Goal: Task Accomplishment & Management: Manage account settings

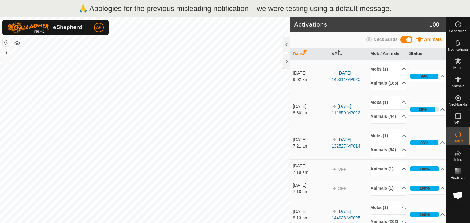
click at [219, 9] on p "🙏 Apologies for the previous misleading notification – we were testing using a …" at bounding box center [235, 8] width 313 height 11
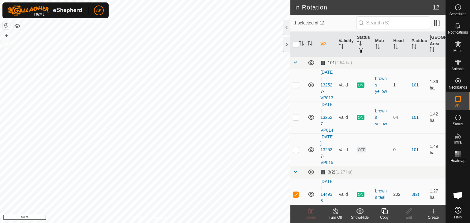
click at [386, 213] on icon at bounding box center [385, 211] width 8 height 7
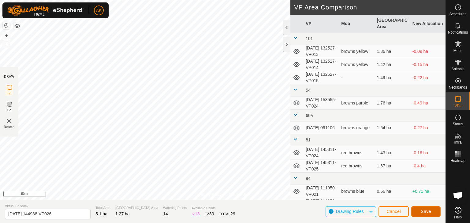
click at [422, 211] on span "Save" at bounding box center [426, 211] width 10 height 5
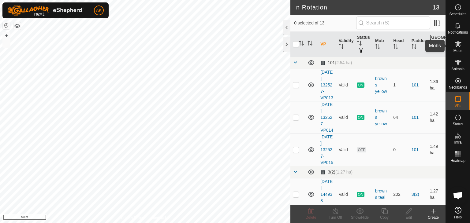
click at [460, 46] on icon at bounding box center [458, 44] width 7 height 6
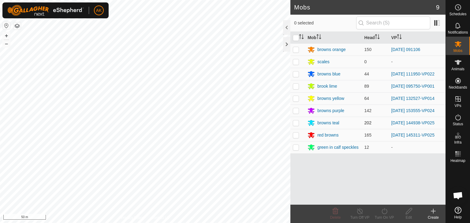
click at [296, 123] on p-checkbox at bounding box center [296, 123] width 6 height 5
checkbox input "true"
click at [384, 214] on icon at bounding box center [385, 211] width 8 height 7
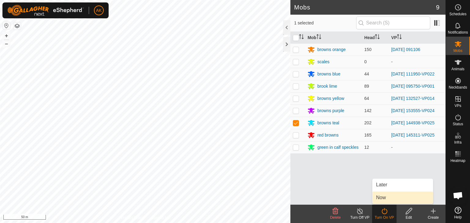
click at [380, 197] on link "Now" at bounding box center [402, 198] width 61 height 12
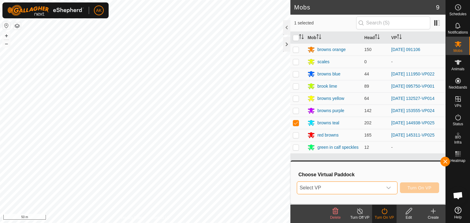
click at [367, 189] on span "Select VP" at bounding box center [339, 188] width 85 height 12
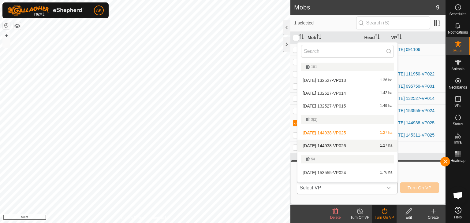
click at [350, 143] on li "2025-09-06 144938-VP026 1.27 ha" at bounding box center [347, 146] width 100 height 12
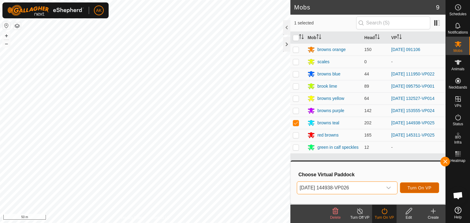
click at [428, 187] on span "Turn On VP" at bounding box center [420, 188] width 24 height 5
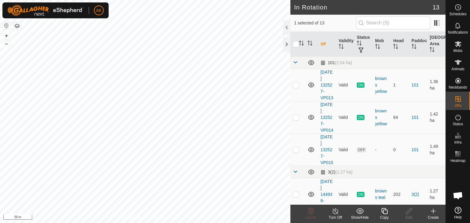
click at [387, 213] on icon at bounding box center [385, 211] width 8 height 7
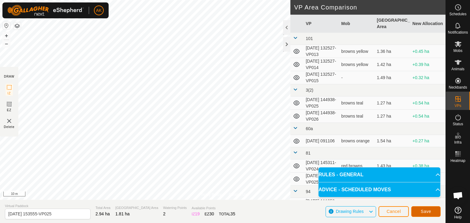
click at [425, 214] on span "Save" at bounding box center [426, 211] width 10 height 5
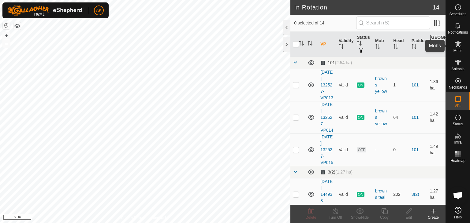
click at [462, 46] on es-mob-svg-icon at bounding box center [458, 44] width 11 height 10
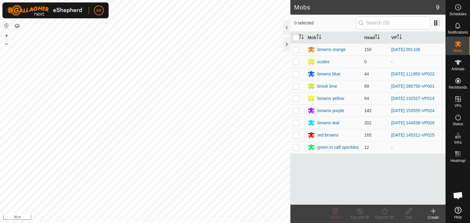
click at [296, 110] on p-checkbox at bounding box center [296, 110] width 6 height 5
checkbox input "true"
click at [386, 212] on icon at bounding box center [385, 211] width 8 height 7
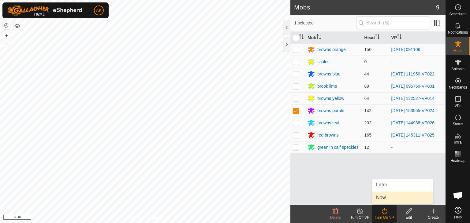
click at [383, 200] on link "Now" at bounding box center [402, 198] width 61 height 12
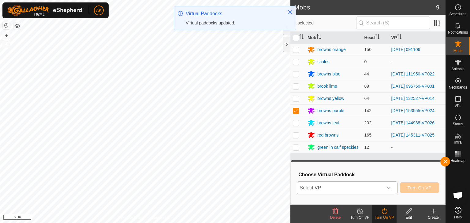
click at [386, 186] on div "dropdown trigger" at bounding box center [389, 188] width 12 height 12
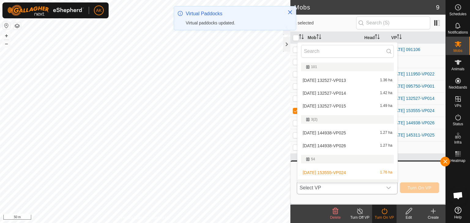
scroll to position [9, 0]
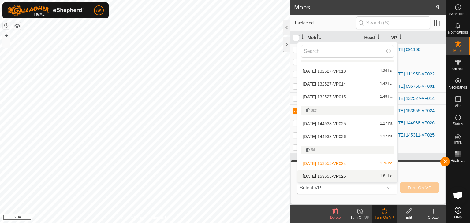
click at [346, 175] on li "2025-09-06 153555-VP025 1.81 ha" at bounding box center [347, 176] width 100 height 12
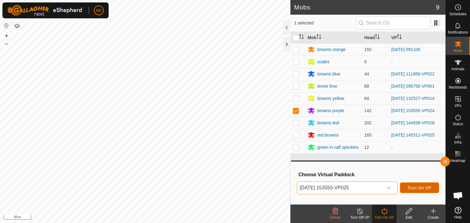
click at [408, 186] on span "Turn On VP" at bounding box center [420, 188] width 24 height 5
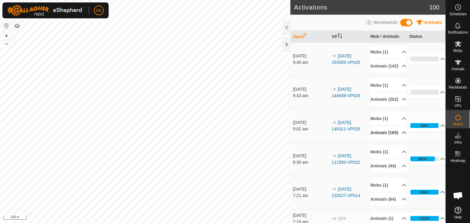
click at [402, 135] on icon at bounding box center [404, 132] width 5 height 5
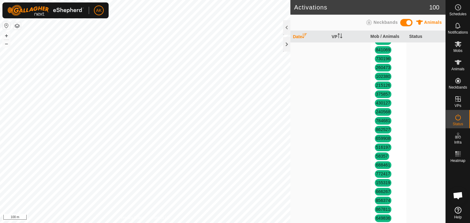
scroll to position [428, 0]
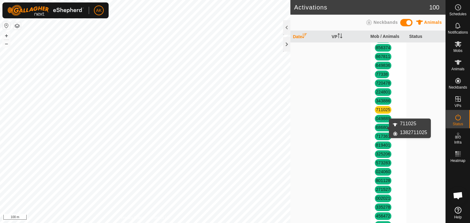
click at [380, 112] on link "711025" at bounding box center [383, 109] width 14 height 5
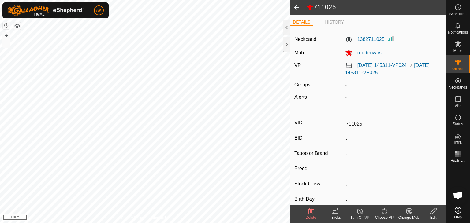
click at [312, 214] on icon at bounding box center [311, 211] width 6 height 6
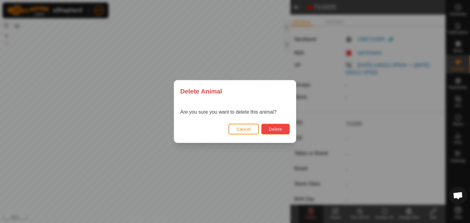
click at [282, 128] on button "Delete" at bounding box center [275, 129] width 28 height 11
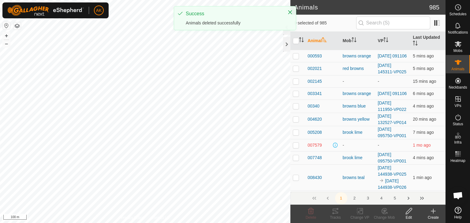
click at [434, 212] on icon at bounding box center [433, 211] width 7 height 7
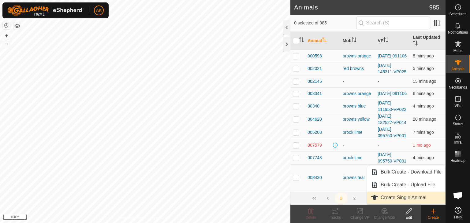
click at [390, 195] on link "Create Single Animal" at bounding box center [406, 198] width 78 height 12
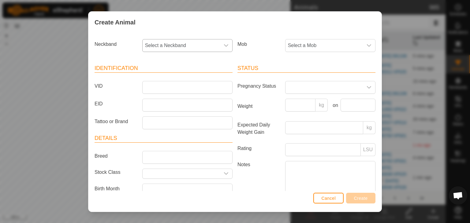
click at [163, 45] on span "Select a Neckband" at bounding box center [181, 45] width 77 height 12
type input "711"
click at [157, 77] on li "1382711025" at bounding box center [187, 77] width 88 height 12
click at [150, 91] on input "VID" at bounding box center [187, 87] width 90 height 13
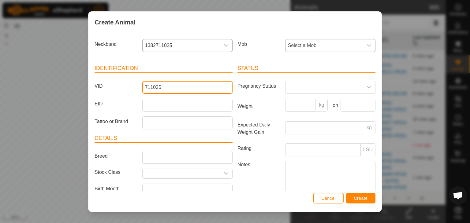
type input "711025"
click at [317, 46] on span "Select a Mob" at bounding box center [324, 45] width 77 height 12
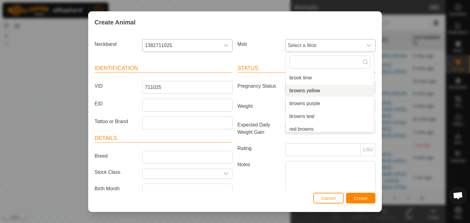
scroll to position [61, 0]
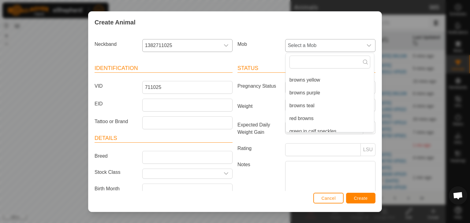
click at [298, 117] on li "red browns" at bounding box center [330, 119] width 88 height 12
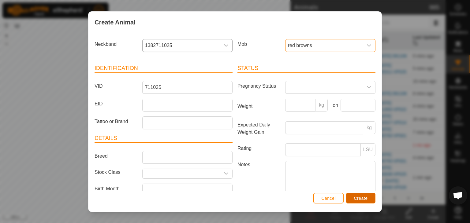
click at [364, 200] on span "Create" at bounding box center [361, 198] width 14 height 5
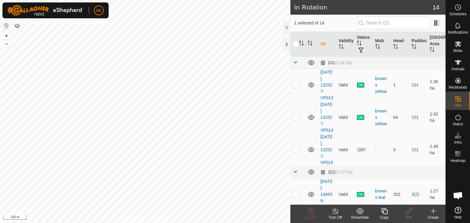
checkbox input "true"
checkbox input "false"
click at [317, 212] on delete-svg-icon at bounding box center [311, 211] width 24 height 7
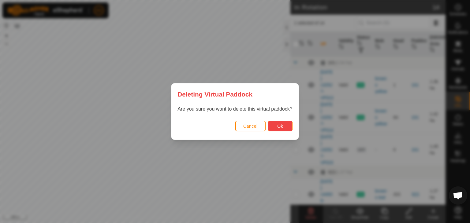
click at [275, 126] on button "Ok" at bounding box center [280, 126] width 24 height 11
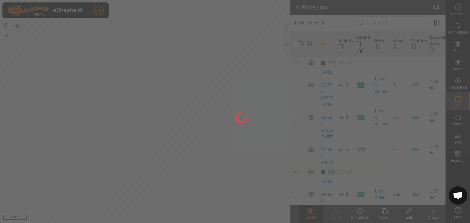
checkbox input "false"
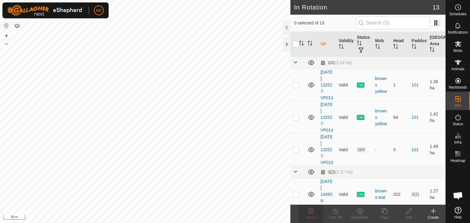
checkbox input "true"
click at [386, 210] on icon at bounding box center [384, 211] width 6 height 6
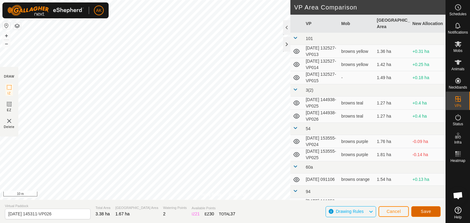
click at [423, 207] on button "Save" at bounding box center [425, 212] width 29 height 11
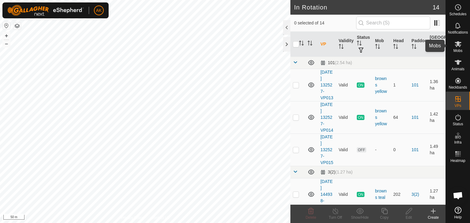
click at [457, 43] on icon at bounding box center [458, 44] width 7 height 6
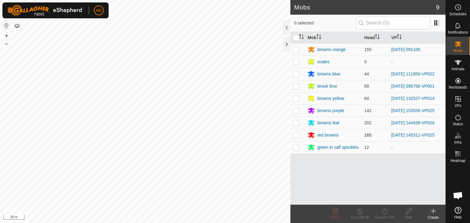
click at [296, 133] on p-checkbox at bounding box center [296, 135] width 6 height 5
checkbox input "true"
click at [382, 211] on icon at bounding box center [385, 211] width 6 height 6
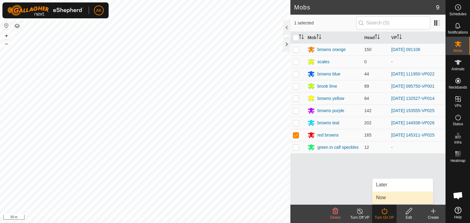
click at [385, 202] on link "Now" at bounding box center [402, 198] width 61 height 12
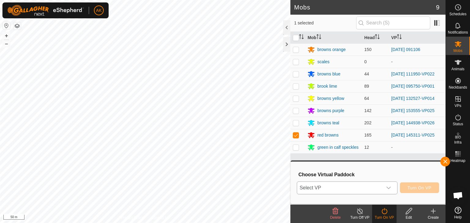
click at [376, 191] on span "Select VP" at bounding box center [339, 188] width 85 height 12
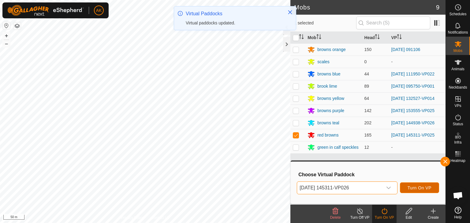
click at [407, 186] on button "Turn On VP" at bounding box center [419, 188] width 39 height 11
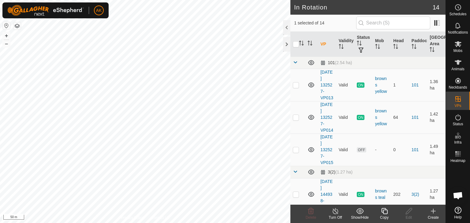
click at [383, 211] on icon at bounding box center [384, 211] width 6 height 6
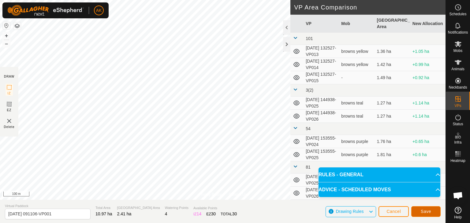
click at [428, 212] on span "Save" at bounding box center [426, 211] width 10 height 5
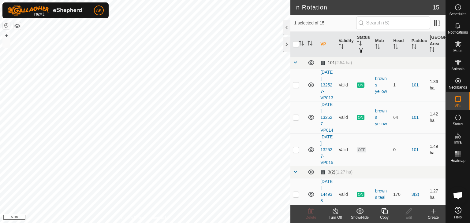
checkbox input "false"
checkbox input "true"
click at [383, 211] on icon at bounding box center [385, 211] width 8 height 7
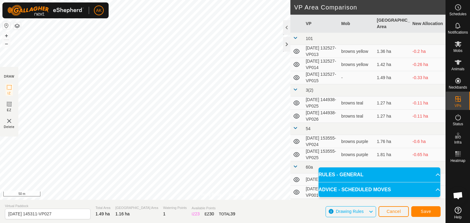
click at [226, 215] on div "Privacy Policy Contact Us Type: Inclusion Zone undefined Animal + – ⇧ i 50 m DR…" at bounding box center [223, 111] width 446 height 223
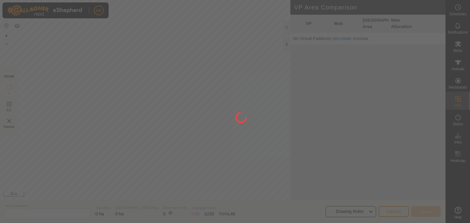
type input "[DATE] 145311-VP027"
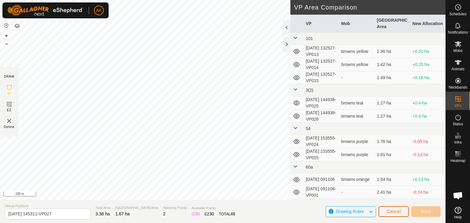
click at [395, 211] on span "Cancel" at bounding box center [394, 211] width 14 height 5
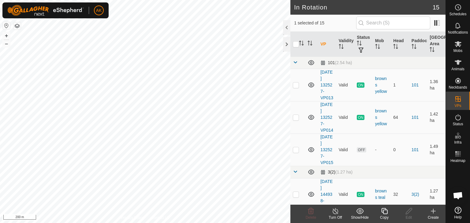
checkbox input "false"
checkbox input "true"
click at [382, 210] on icon at bounding box center [385, 211] width 8 height 7
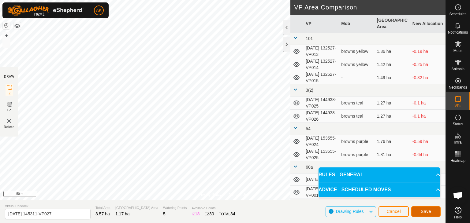
click at [427, 212] on span "Save" at bounding box center [426, 211] width 10 height 5
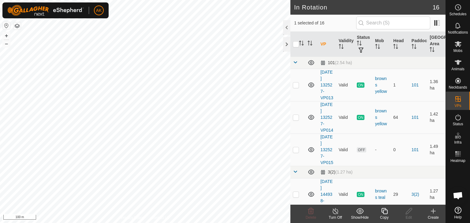
checkbox input "false"
checkbox input "true"
click at [382, 212] on icon at bounding box center [385, 211] width 8 height 7
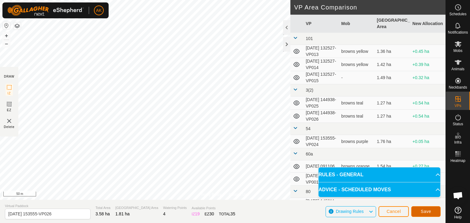
click at [432, 211] on button "Save" at bounding box center [425, 212] width 29 height 11
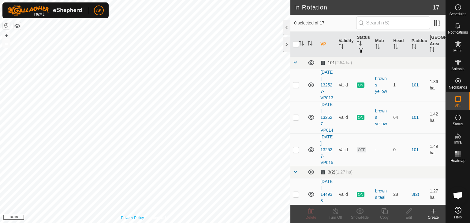
checkbox input "true"
click at [383, 210] on icon at bounding box center [385, 211] width 8 height 7
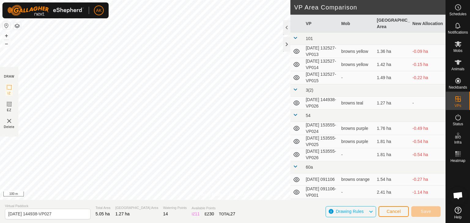
click at [208, 209] on div "Privacy Policy Contact Us 30200 3042530200 browns teal 2025-09-06 144938-VP025 …" at bounding box center [223, 111] width 446 height 223
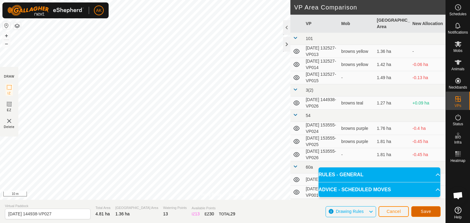
click at [430, 211] on span "Save" at bounding box center [426, 211] width 10 height 5
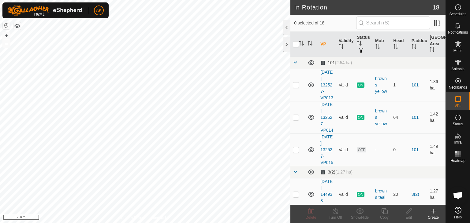
checkbox input "true"
click at [409, 215] on icon at bounding box center [409, 211] width 8 height 7
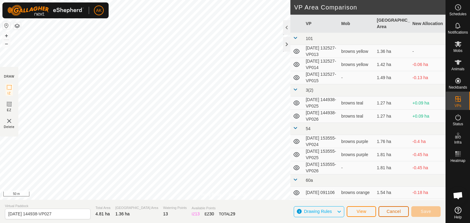
click at [395, 216] on button "Cancel" at bounding box center [394, 212] width 30 height 11
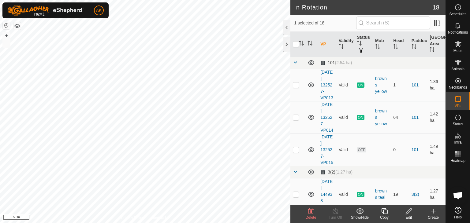
click at [313, 210] on icon at bounding box center [310, 211] width 7 height 7
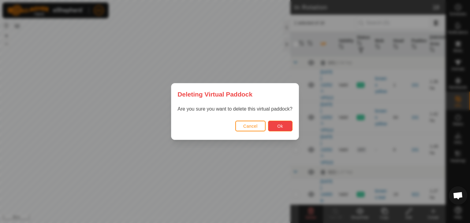
click at [277, 125] on button "Ok" at bounding box center [280, 126] width 24 height 11
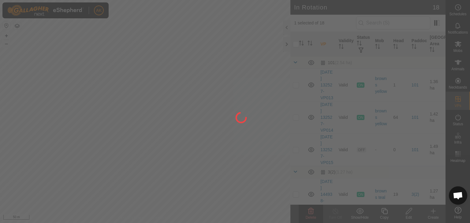
checkbox input "false"
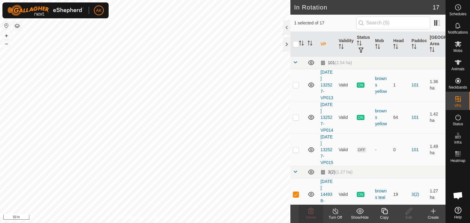
checkbox input "false"
checkbox input "true"
click at [383, 211] on icon at bounding box center [385, 211] width 8 height 7
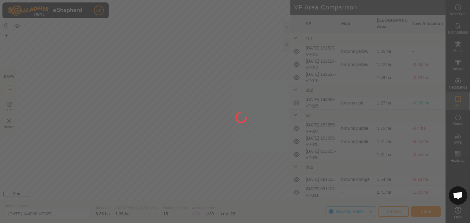
click at [240, 129] on div "AK Schedules Notifications Mobs Animals Neckbands VPs Status Infra Heatmap Help…" at bounding box center [235, 111] width 470 height 223
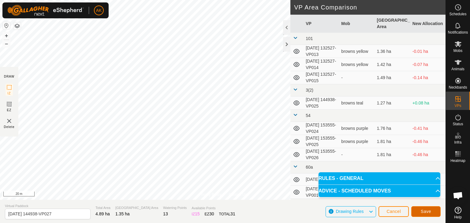
click at [426, 212] on span "Save" at bounding box center [426, 211] width 10 height 5
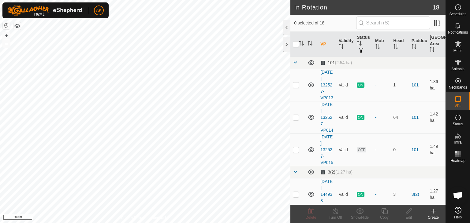
checkbox input "true"
checkbox input "false"
click at [313, 213] on icon at bounding box center [311, 211] width 6 height 6
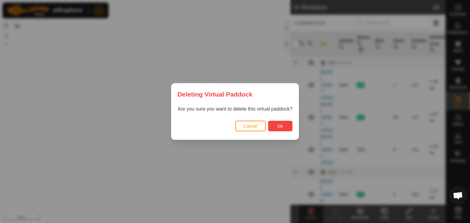
click at [275, 124] on button "Ok" at bounding box center [280, 126] width 24 height 11
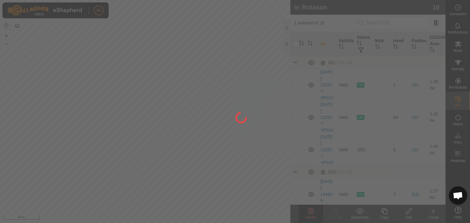
checkbox input "false"
